Goal: Task Accomplishment & Management: Use online tool/utility

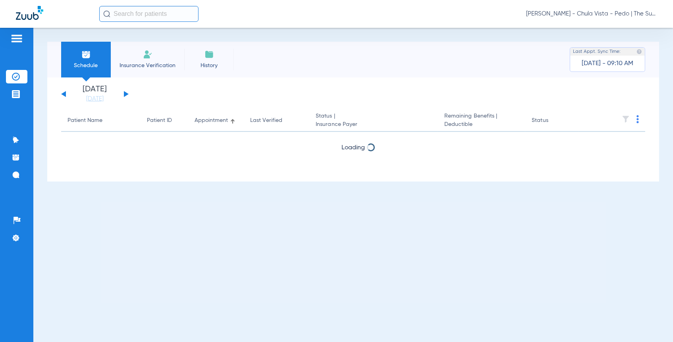
click at [155, 60] on li "Insurance Verification" at bounding box center [147, 60] width 73 height 36
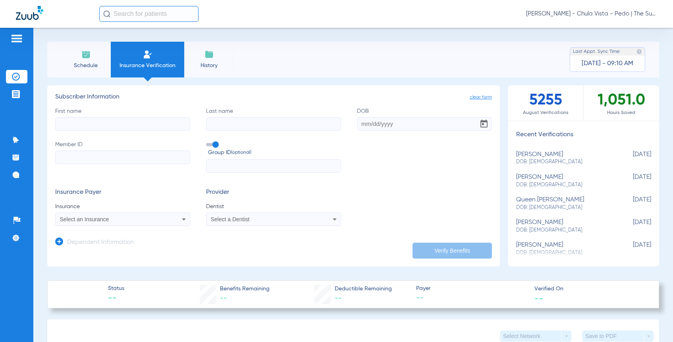
drag, startPoint x: 86, startPoint y: 131, endPoint x: 86, endPoint y: 125, distance: 6.0
paste input "97476333G"
type input "97476333G"
click at [215, 144] on span at bounding box center [212, 144] width 12 height 3
click at [208, 142] on input "Group ID (optional)" at bounding box center [208, 142] width 0 height 0
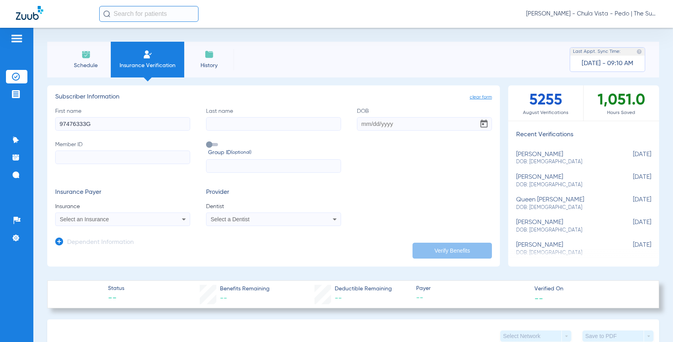
drag, startPoint x: 95, startPoint y: 124, endPoint x: 39, endPoint y: 126, distance: 56.8
click at [19, 128] on div "Patients Insurance Verification Treatment Acceptance Communication Activity App…" at bounding box center [336, 199] width 673 height 342
type input "[PERSON_NAME]"
click at [228, 129] on input "Last name" at bounding box center [273, 124] width 135 height 14
type input "v"
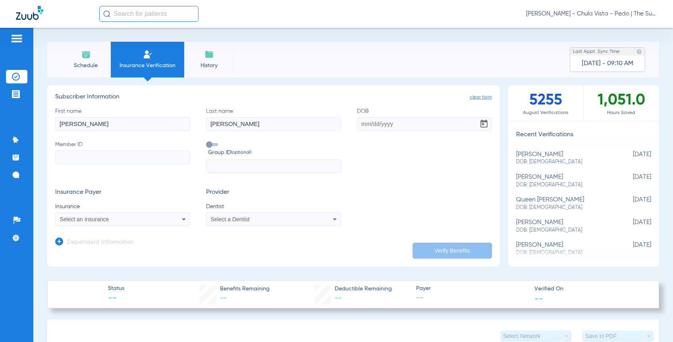
type input "[PERSON_NAME]"
click at [69, 124] on input "[PERSON_NAME]" at bounding box center [122, 124] width 135 height 14
type input "[PERSON_NAME]"
click at [359, 127] on input "DOB" at bounding box center [424, 124] width 135 height 14
click at [371, 125] on input "07302012" at bounding box center [424, 124] width 135 height 14
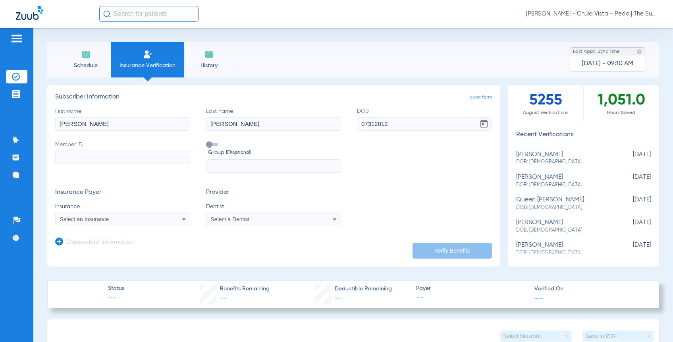
type input "[DATE]"
paste input "90620233f"
type input "90620233f"
click at [210, 144] on span at bounding box center [212, 144] width 12 height 3
click at [208, 142] on input "Group ID (optional)" at bounding box center [208, 142] width 0 height 0
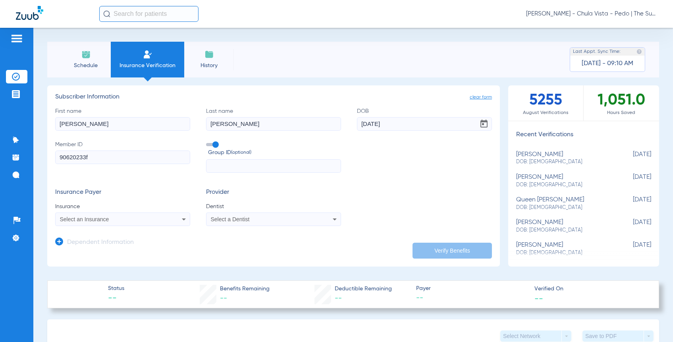
click at [211, 143] on span at bounding box center [212, 144] width 12 height 3
click at [208, 142] on input "Group ID (optional)" at bounding box center [208, 142] width 0 height 0
click at [73, 220] on span "Select an Insurance" at bounding box center [84, 219] width 49 height 6
type input "dentical"
click at [89, 248] on span "Dentical - Data - Bot" at bounding box center [87, 247] width 50 height 6
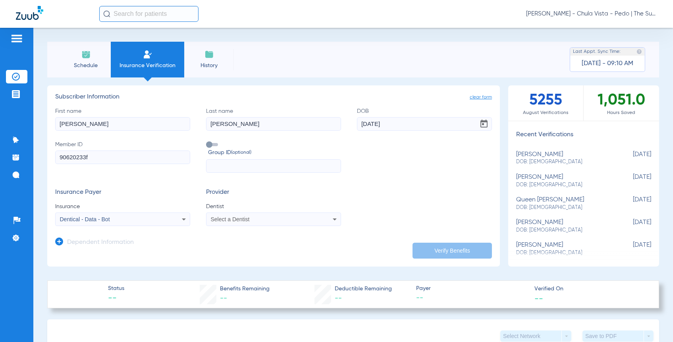
click at [234, 218] on span "Select a Dentist" at bounding box center [230, 219] width 39 height 6
type input "cuis"
click at [234, 250] on mat-option "[PERSON_NAME] 1760517395" at bounding box center [271, 247] width 133 height 13
click at [430, 243] on button "Verify Benefits" at bounding box center [452, 251] width 79 height 16
type input "[PERSON_NAME]"
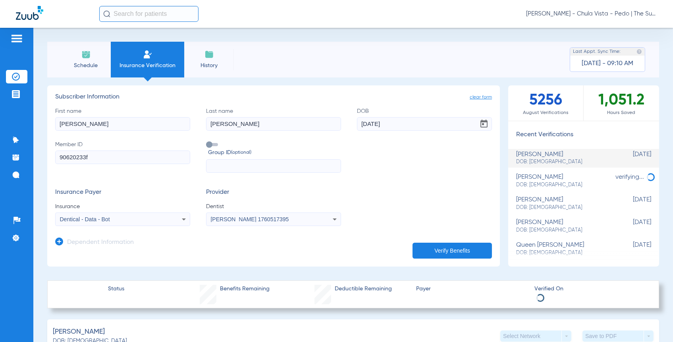
click at [159, 241] on app-dependent-form "Dependent Information" at bounding box center [273, 239] width 437 height 27
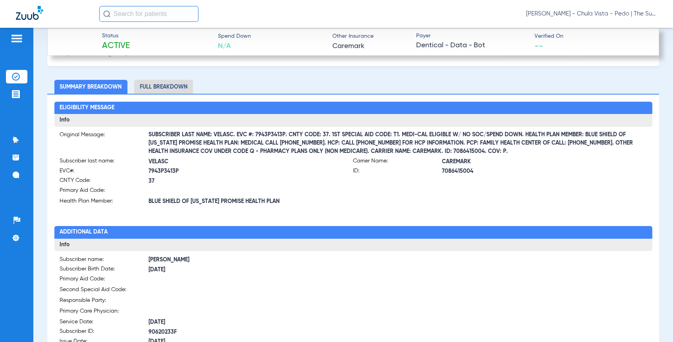
scroll to position [265, 0]
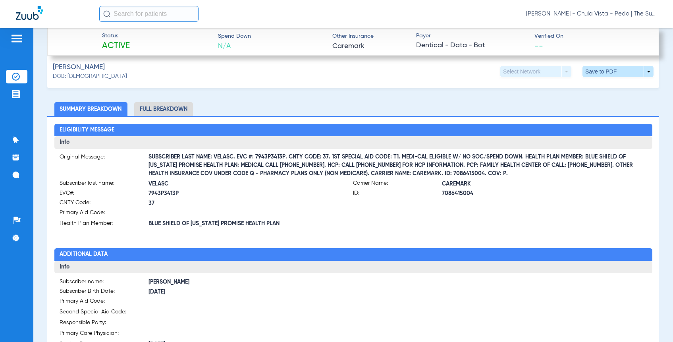
drag, startPoint x: 238, startPoint y: 157, endPoint x: 285, endPoint y: 156, distance: 46.9
click at [285, 161] on span "SUBSCRIBER LAST NAME: VELASC. EVC #: 7943P3413P. CNTY CODE: 37. 1ST SPECIAL AID…" at bounding box center [398, 165] width 498 height 8
copy span "EVC #: 7943P3413P"
